Goal: Task Accomplishment & Management: Manage account settings

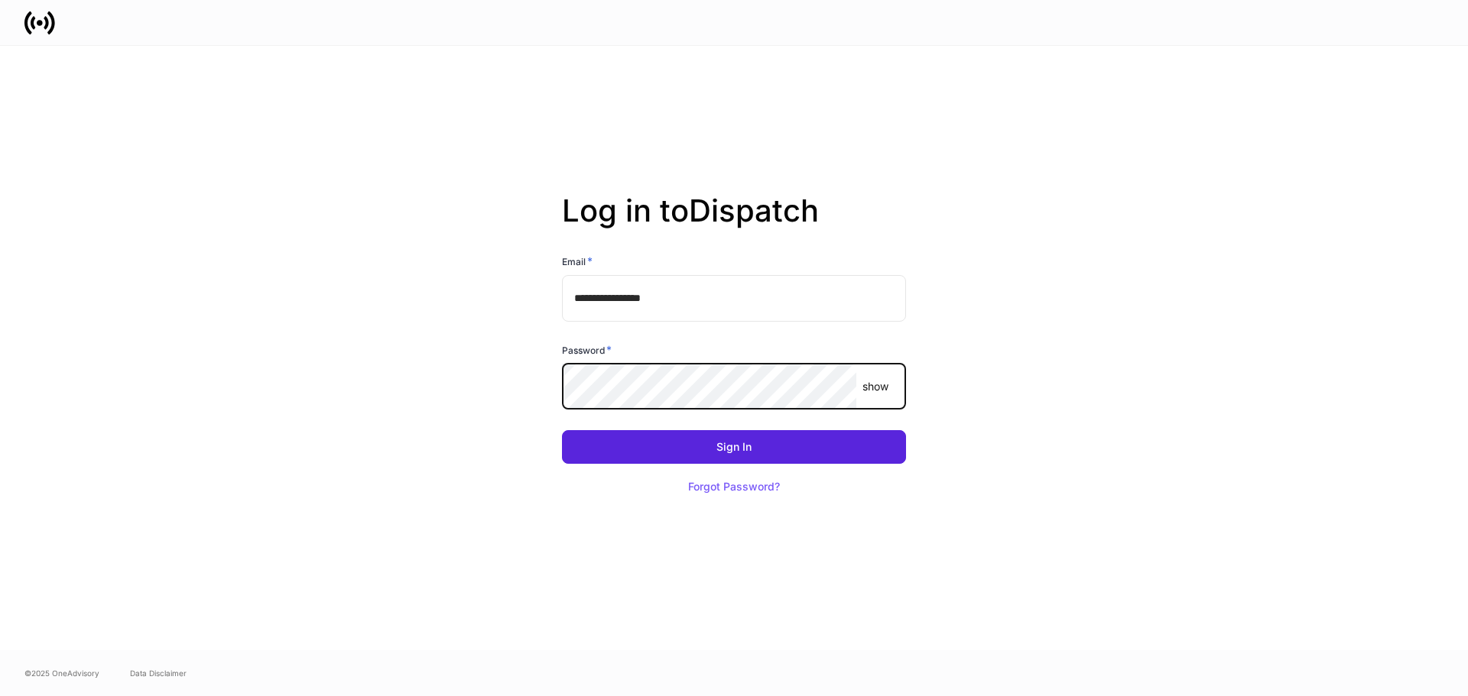
click at [562, 430] on button "Sign In" at bounding box center [734, 447] width 344 height 34
